Goal: Use online tool/utility: Use online tool/utility

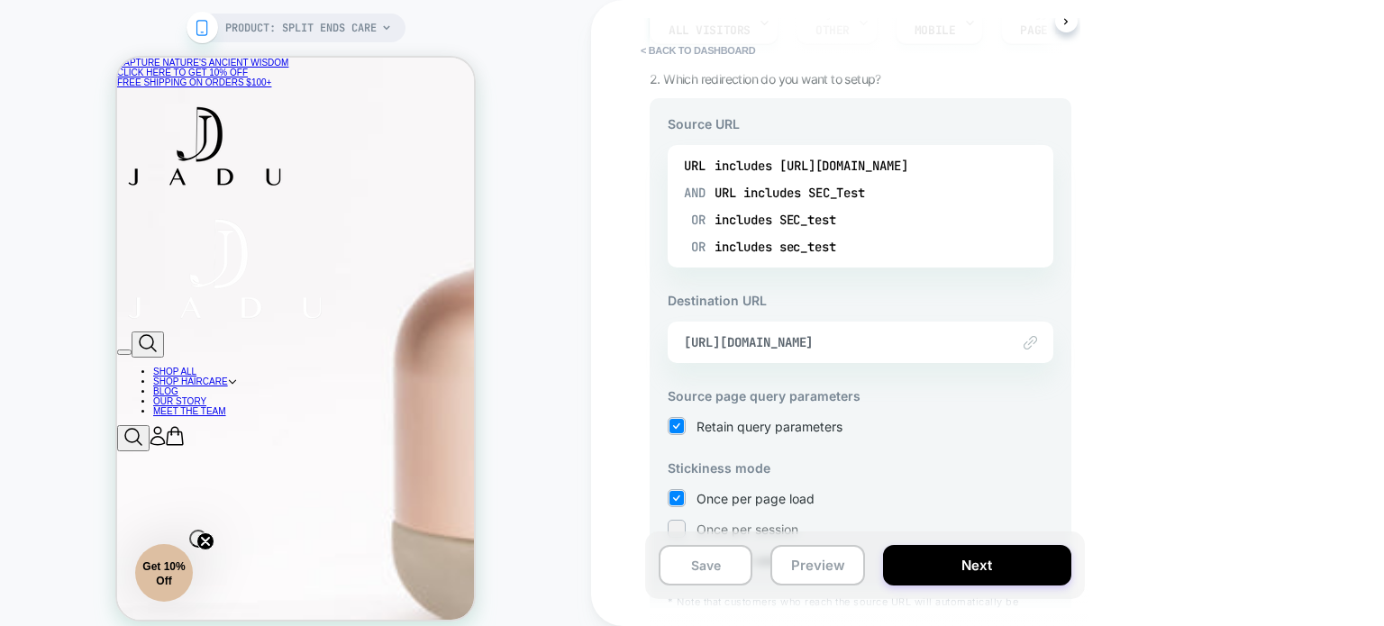
scroll to position [270, 0]
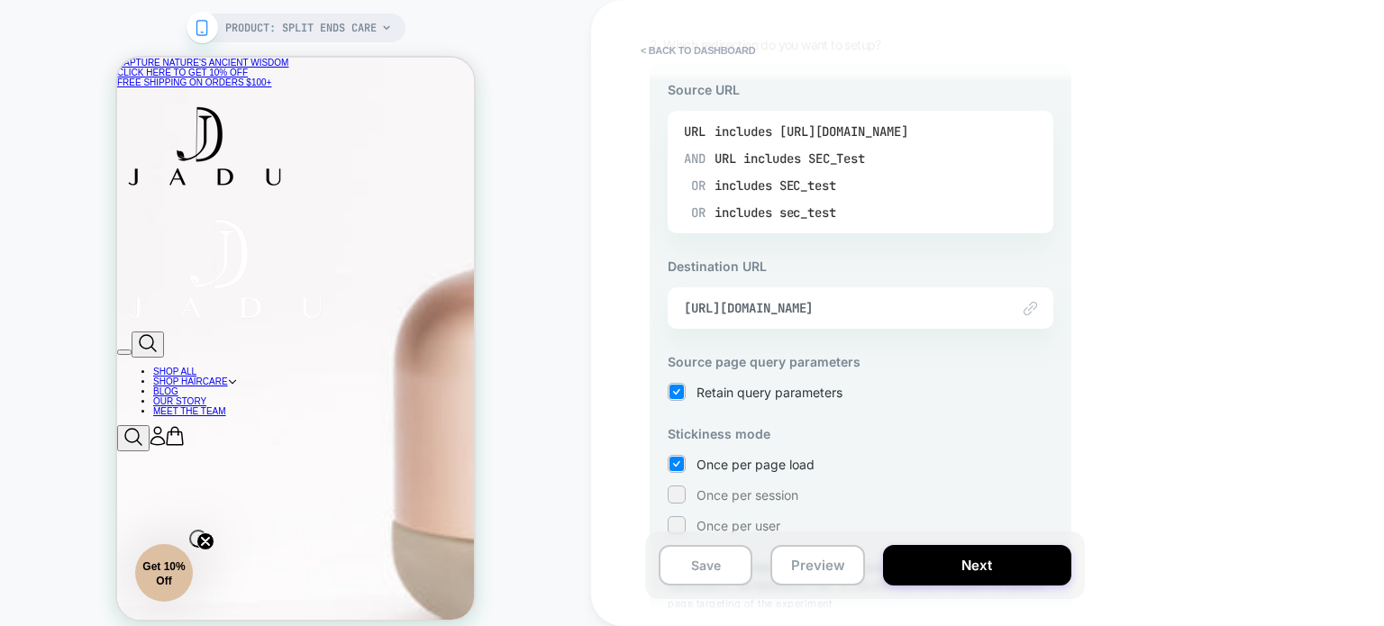
click at [887, 132] on div "includes [URL][DOMAIN_NAME]" at bounding box center [812, 131] width 194 height 27
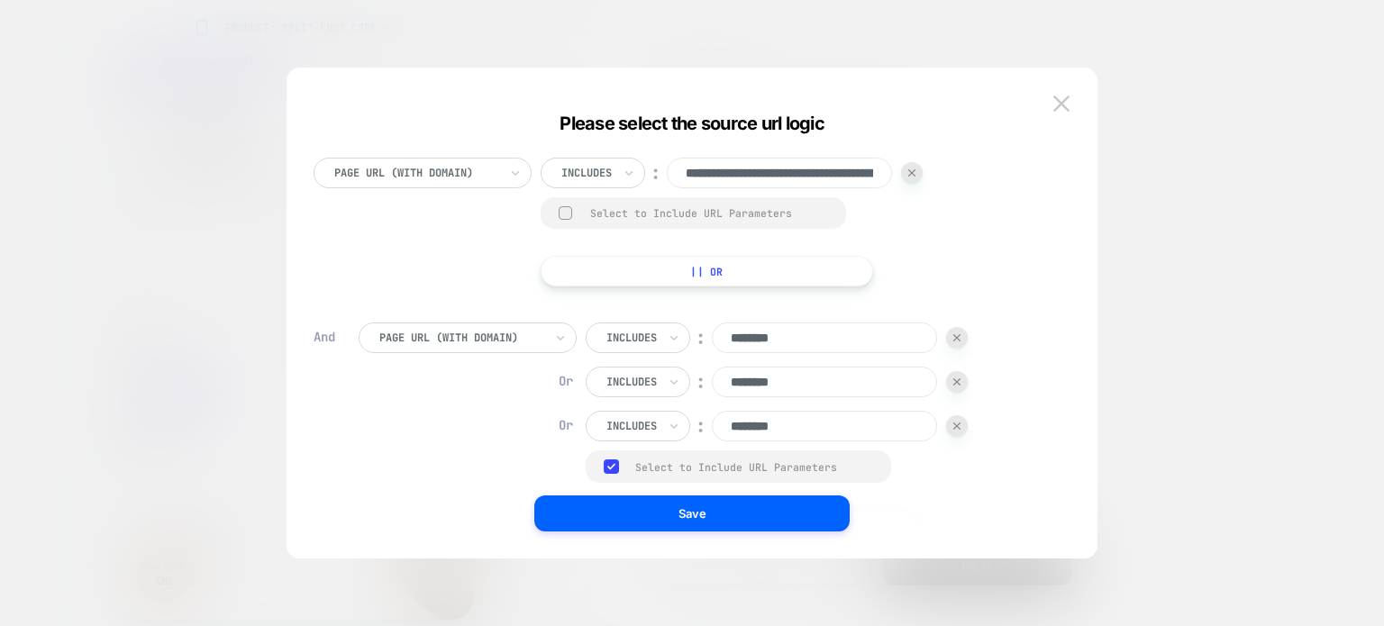
scroll to position [0, 0]
click at [776, 170] on input "**********" at bounding box center [779, 173] width 225 height 31
click at [1183, 160] on div at bounding box center [692, 313] width 1384 height 626
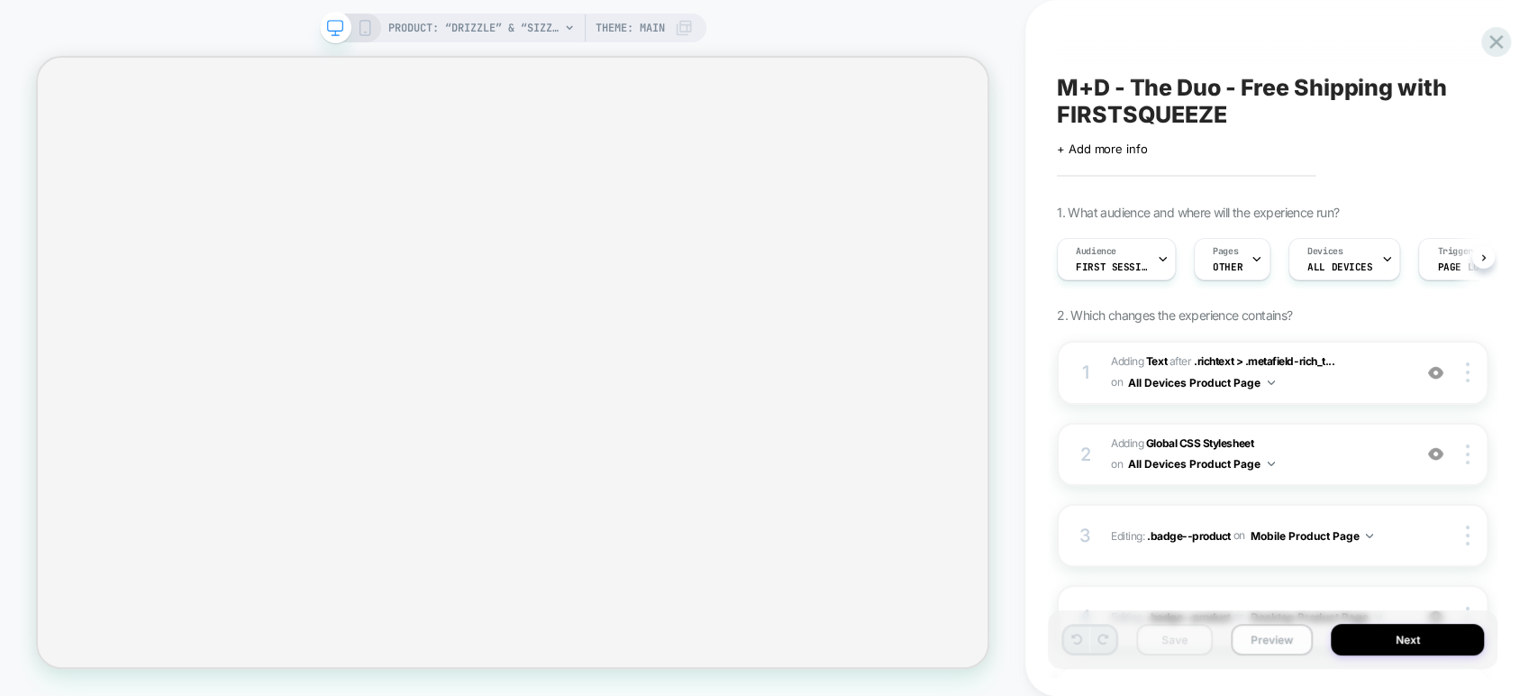
click at [1263, 643] on button "Preview" at bounding box center [1272, 640] width 82 height 32
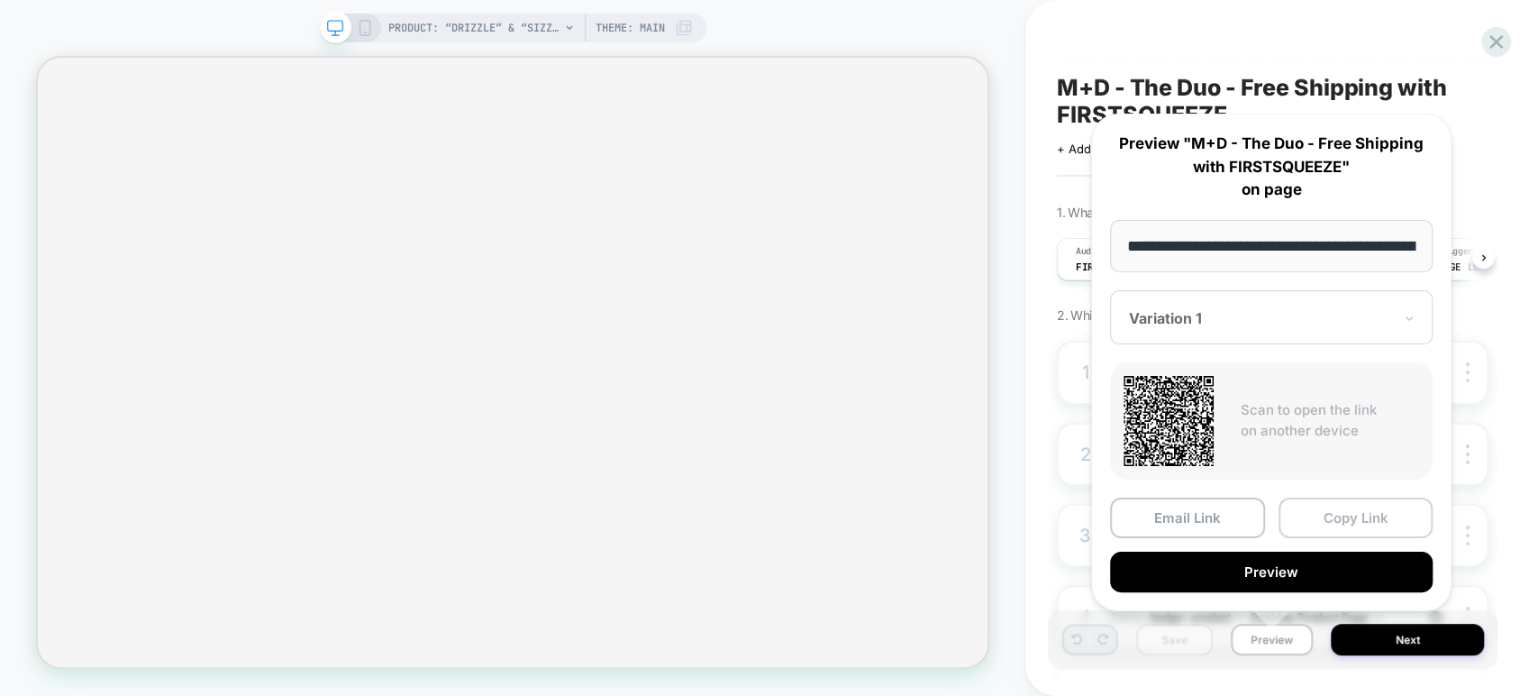
click at [1312, 513] on button "Copy Link" at bounding box center [1356, 517] width 155 height 41
